Goal: Task Accomplishment & Management: Manage account settings

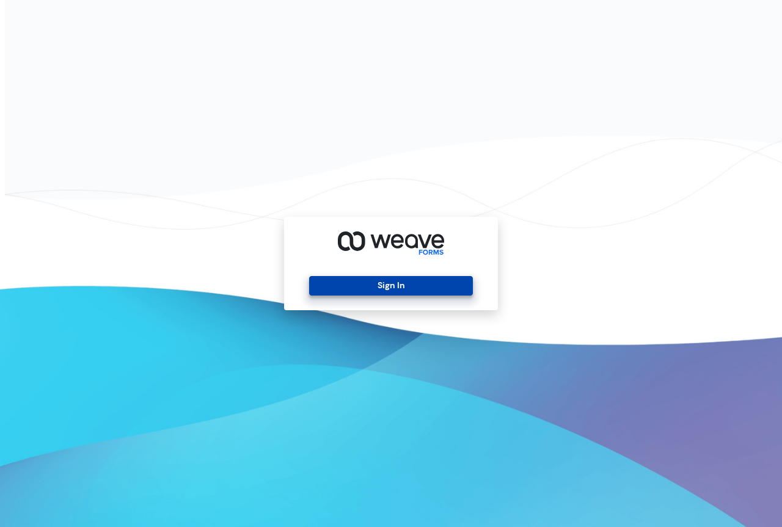
click at [361, 283] on button "Sign In" at bounding box center [390, 286] width 163 height 20
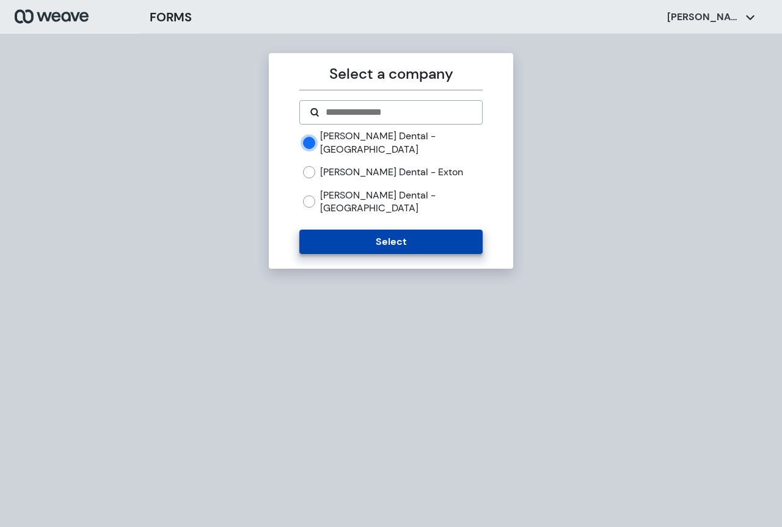
click at [357, 230] on button "Select" at bounding box center [390, 242] width 183 height 24
